Goal: Task Accomplishment & Management: Use online tool/utility

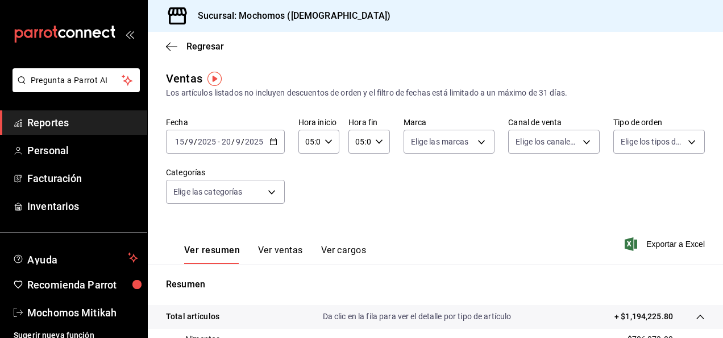
click at [64, 126] on span "Reportes" at bounding box center [82, 122] width 111 height 15
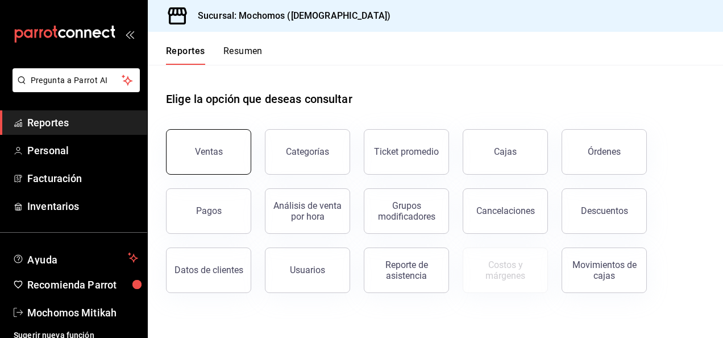
click at [217, 159] on button "Ventas" at bounding box center [208, 151] width 85 height 45
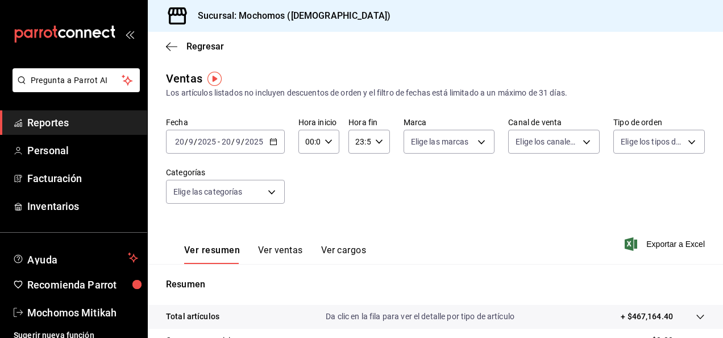
click at [271, 144] on \(Stroke\) "button" at bounding box center [273, 142] width 7 height 6
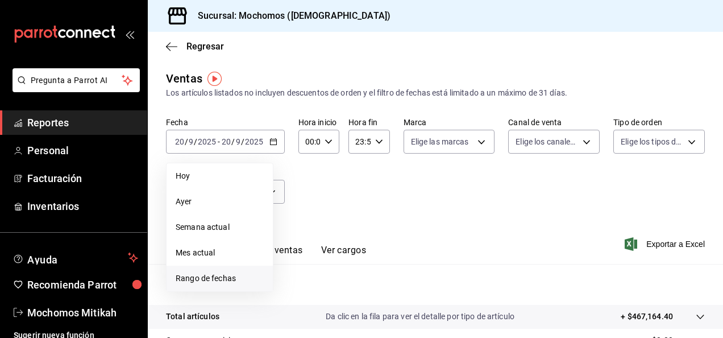
click at [209, 279] on span "Rango de fechas" at bounding box center [220, 278] width 88 height 12
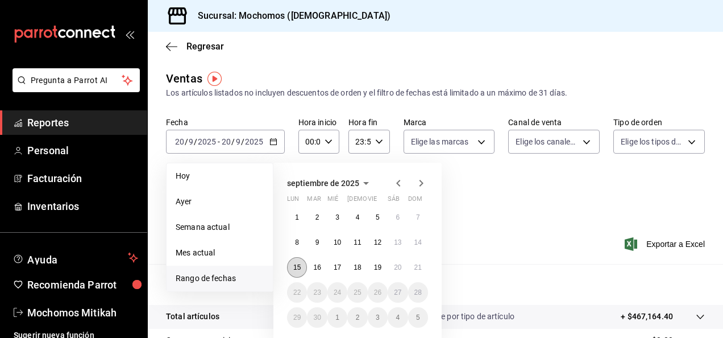
click at [297, 267] on abbr "15" at bounding box center [296, 267] width 7 height 8
click at [421, 263] on abbr "21" at bounding box center [418, 267] width 7 height 8
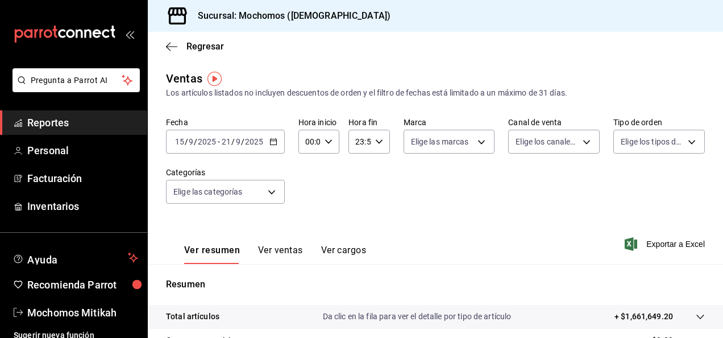
click at [330, 144] on icon "button" at bounding box center [329, 142] width 8 height 8
click at [313, 223] on button "02" at bounding box center [308, 225] width 16 height 23
type input "02:00"
click at [309, 217] on span "05" at bounding box center [308, 216] width 2 height 9
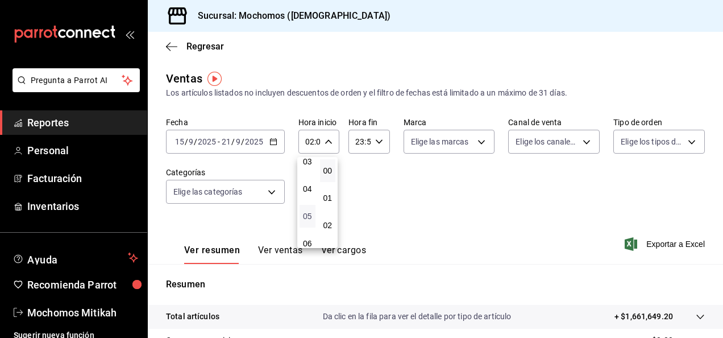
type input "05:00"
click at [383, 136] on div at bounding box center [361, 169] width 723 height 338
click at [380, 140] on div "23:59 Hora fin" at bounding box center [369, 142] width 41 height 24
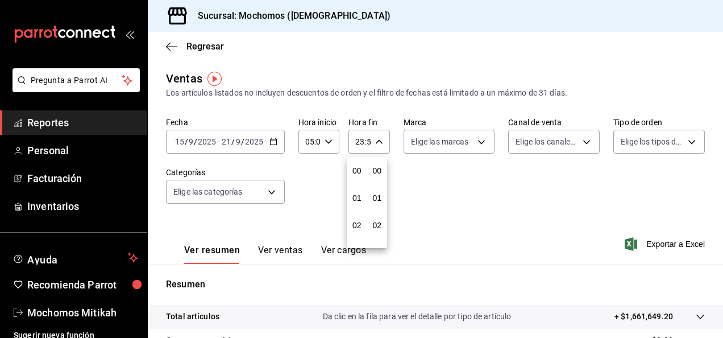
scroll to position [1547, 0]
click at [358, 208] on span "22" at bounding box center [357, 206] width 2 height 9
type input "22:59"
click at [358, 208] on button "05" at bounding box center [357, 198] width 16 height 23
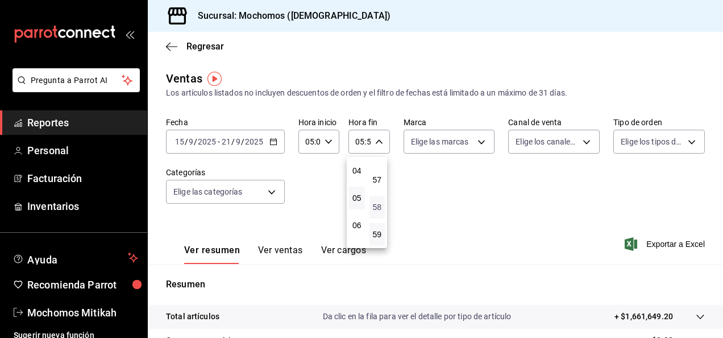
click at [376, 208] on span "58" at bounding box center [377, 206] width 2 height 9
type input "05:58"
click at [373, 176] on button "00" at bounding box center [378, 170] width 16 height 23
type input "05:00"
click at [461, 197] on div at bounding box center [361, 169] width 723 height 338
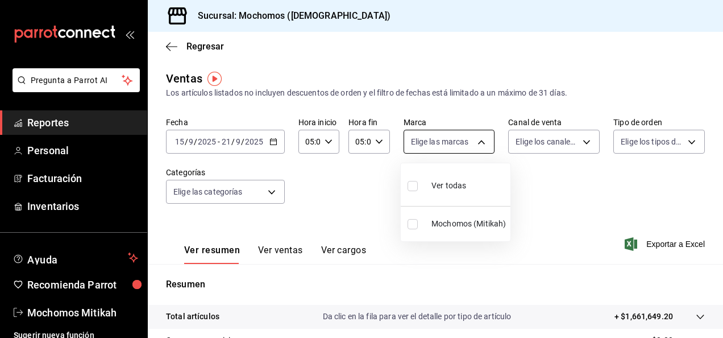
click at [475, 139] on body "Pregunta a Parrot AI Reportes Personal Facturación Inventarios Ayuda Recomienda…" at bounding box center [361, 169] width 723 height 338
click at [408, 227] on input "checkbox" at bounding box center [413, 224] width 10 height 10
checkbox input "true"
type input "d0e5f648-281b-433d-bf08-9501e0541b8c"
checkbox input "true"
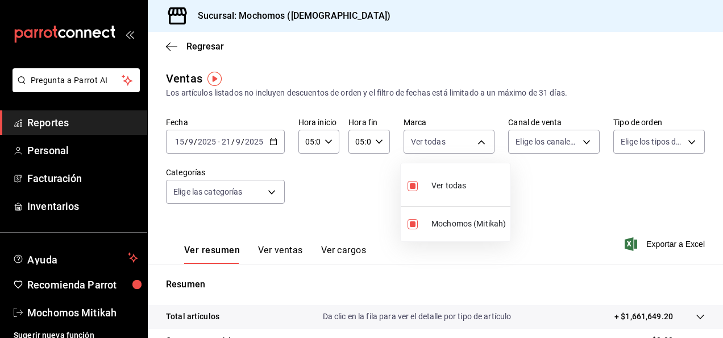
click at [579, 193] on div at bounding box center [361, 169] width 723 height 338
click at [663, 243] on span "Exportar a Excel" at bounding box center [666, 244] width 78 height 14
